Goal: Transaction & Acquisition: Purchase product/service

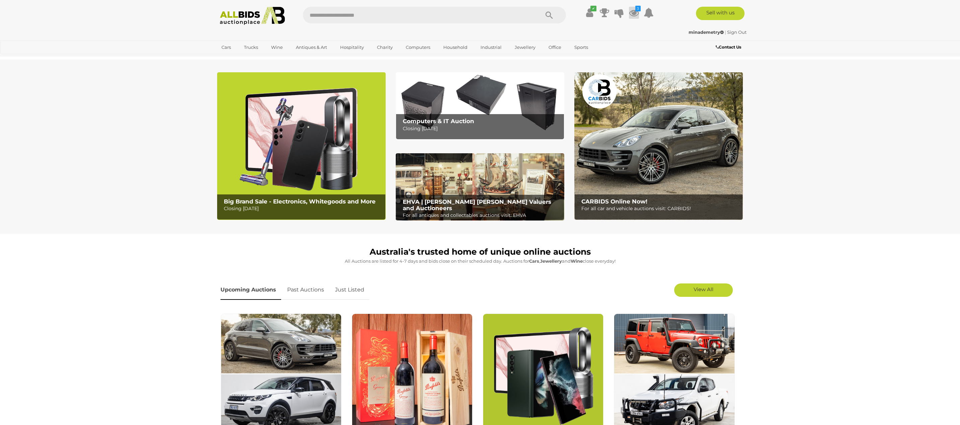
click at [633, 10] on icon at bounding box center [634, 13] width 10 height 12
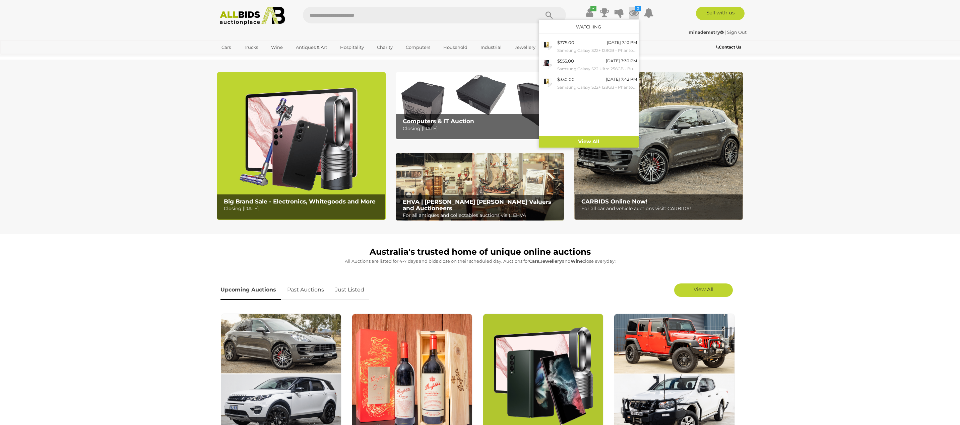
click at [23, 131] on section "Big Brand Sale - Electronics, Whitegoods and More Closing [DATE] Computers & IT…" at bounding box center [480, 147] width 960 height 174
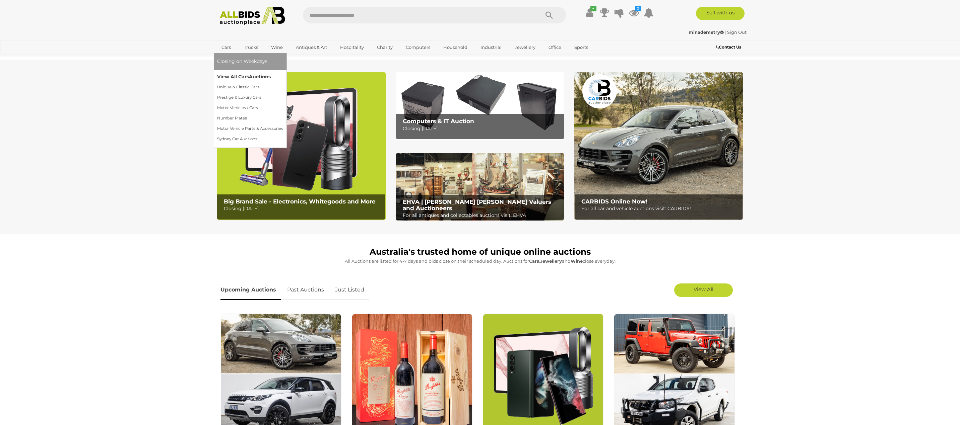
click at [229, 74] on link "View All Cars Auctions" at bounding box center [250, 77] width 66 height 10
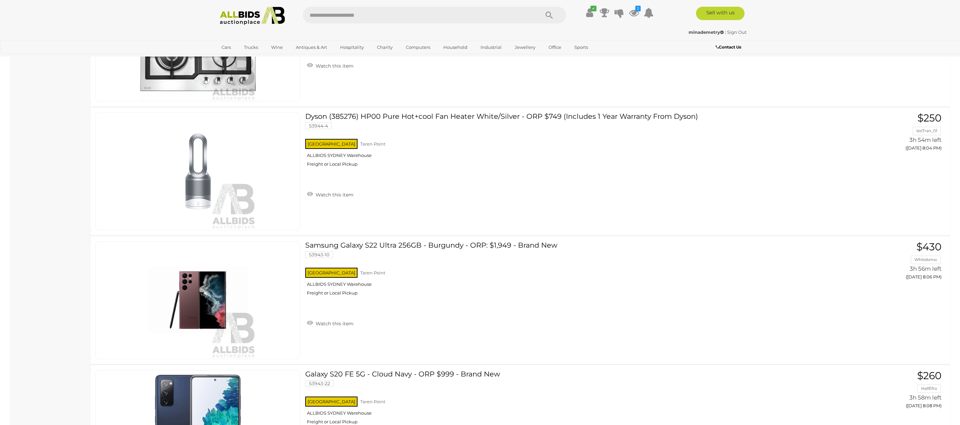
scroll to position [4363, 0]
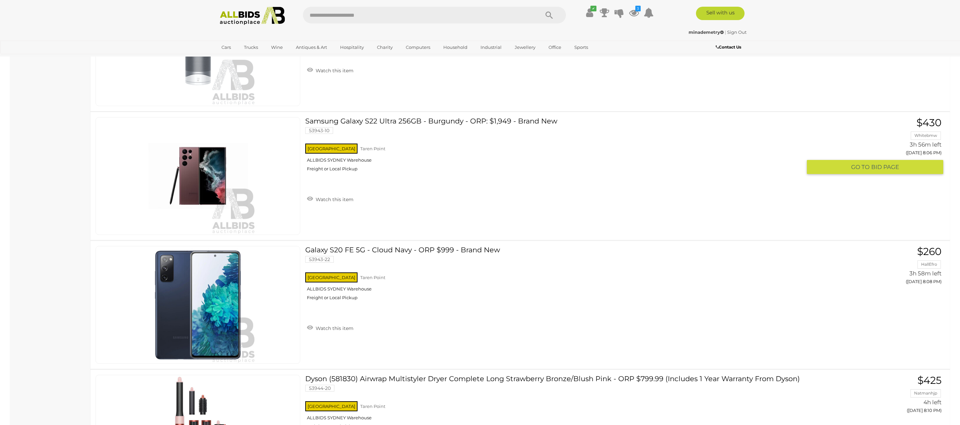
click at [357, 124] on link "Samsung Galaxy S22 Ultra 256GB - Burgundy - ORP: $1,949 - Brand New 53943-10 NS…" at bounding box center [555, 147] width 491 height 60
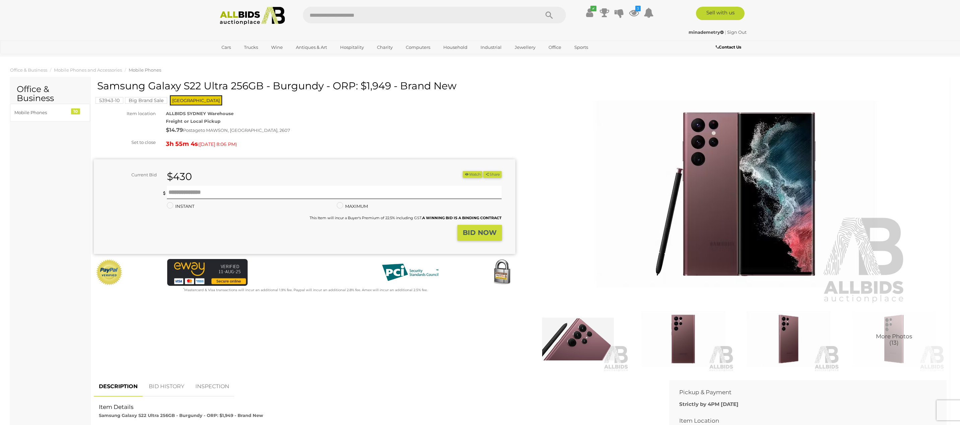
click at [684, 353] on img at bounding box center [683, 339] width 102 height 66
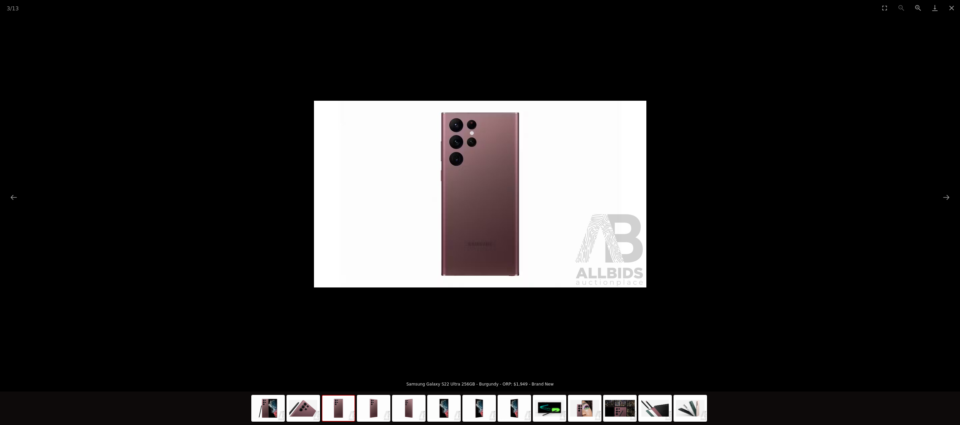
click at [172, 146] on picture at bounding box center [480, 194] width 960 height 357
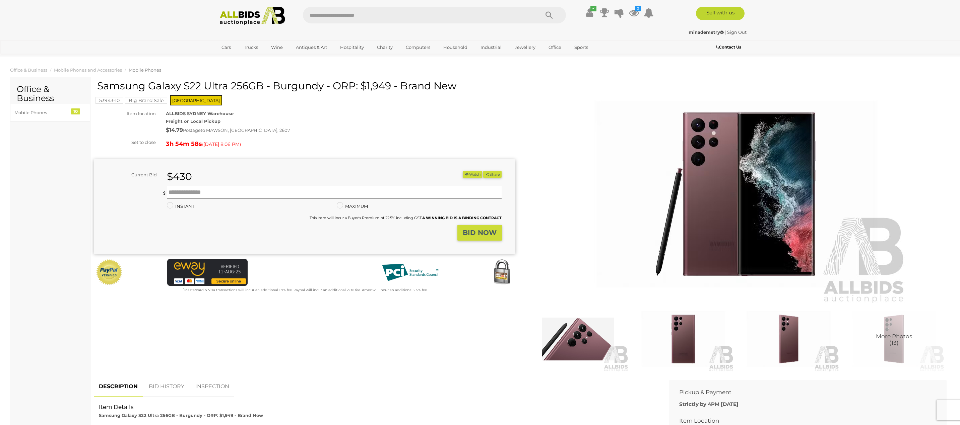
drag, startPoint x: 185, startPoint y: 86, endPoint x: 227, endPoint y: 88, distance: 41.9
click at [227, 88] on h1 "Samsung Galaxy S22 Ultra 256GB - Burgundy - ORP: $1,949 - Brand New" at bounding box center [305, 85] width 416 height 11
drag, startPoint x: 220, startPoint y: 88, endPoint x: 231, endPoint y: 92, distance: 11.4
click at [231, 92] on div "Samsung Galaxy S22 Ultra 256GB - Burgundy - ORP: $1,949 - Brand New" at bounding box center [305, 88] width 416 height 16
drag, startPoint x: 185, startPoint y: 86, endPoint x: 229, endPoint y: 88, distance: 43.9
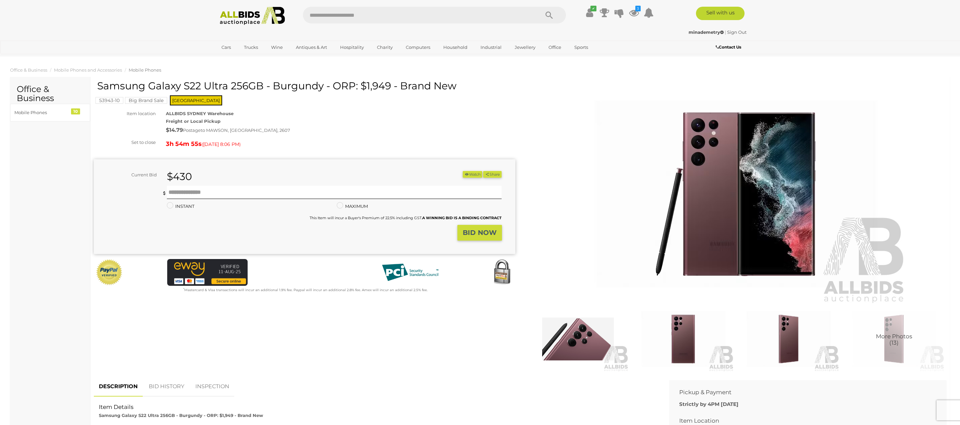
click at [229, 88] on h1 "Samsung Galaxy S22 Ultra 256GB - Burgundy - ORP: $1,949 - Brand New" at bounding box center [305, 85] width 416 height 11
copy h1 "S22 Ultra"
